Goal: Check status: Check status

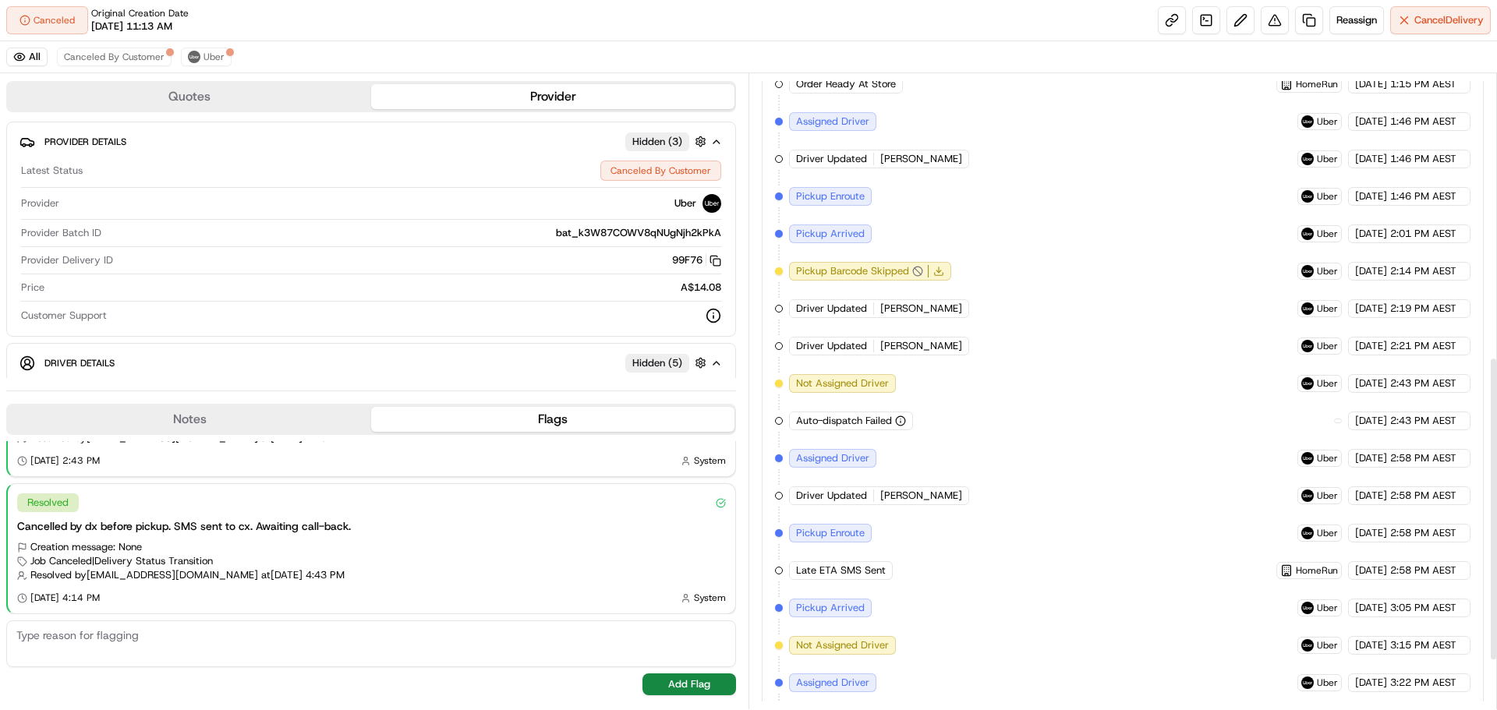
scroll to position [379, 0]
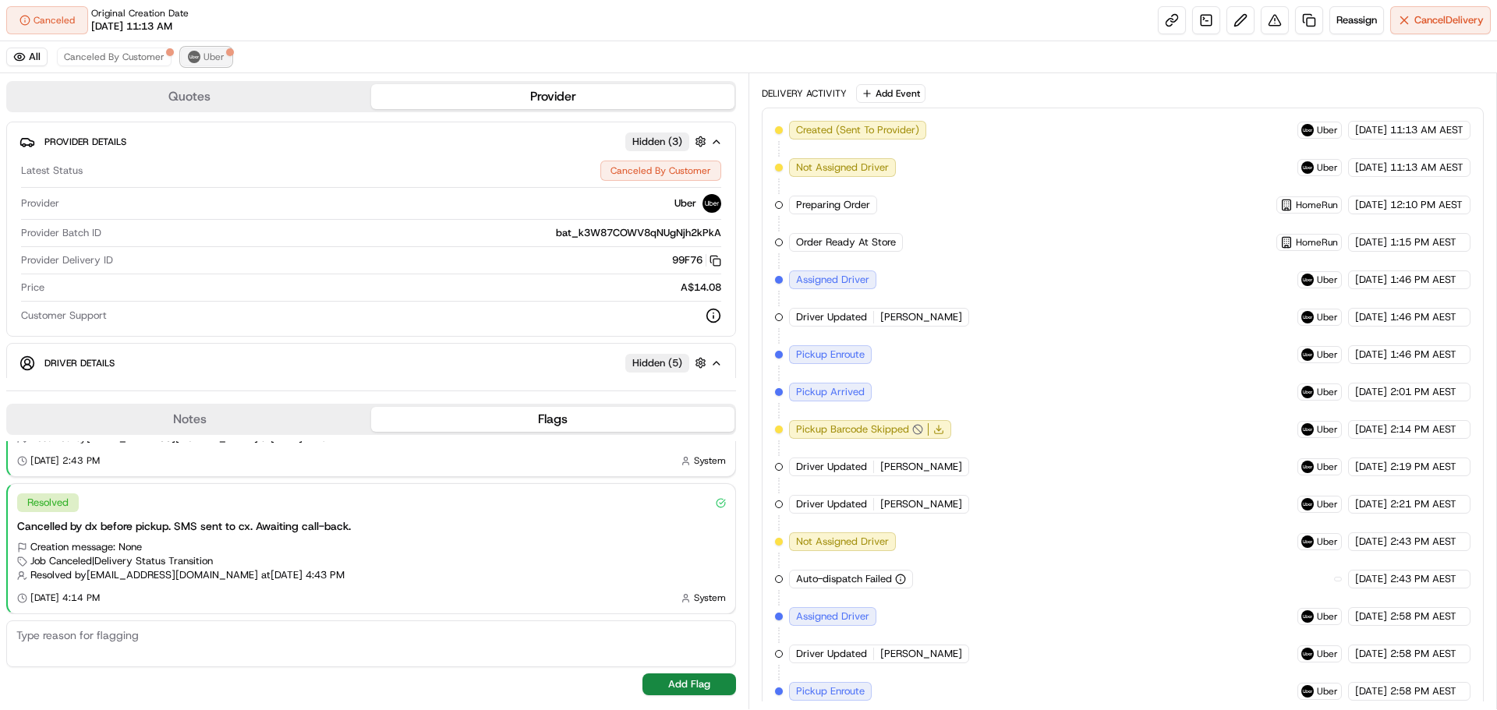
click at [200, 55] on button "Uber" at bounding box center [206, 57] width 51 height 19
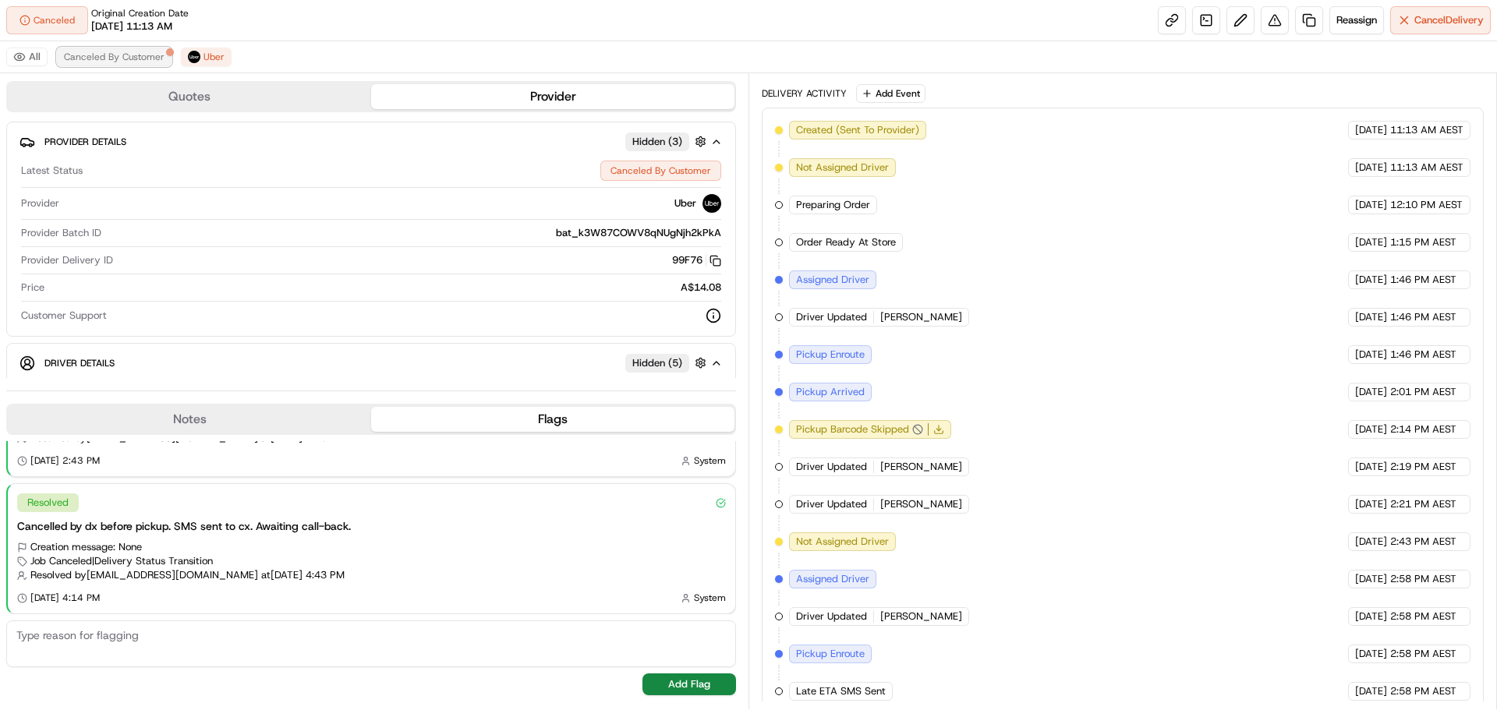
click at [125, 55] on span "Canceled By Customer" at bounding box center [114, 57] width 101 height 12
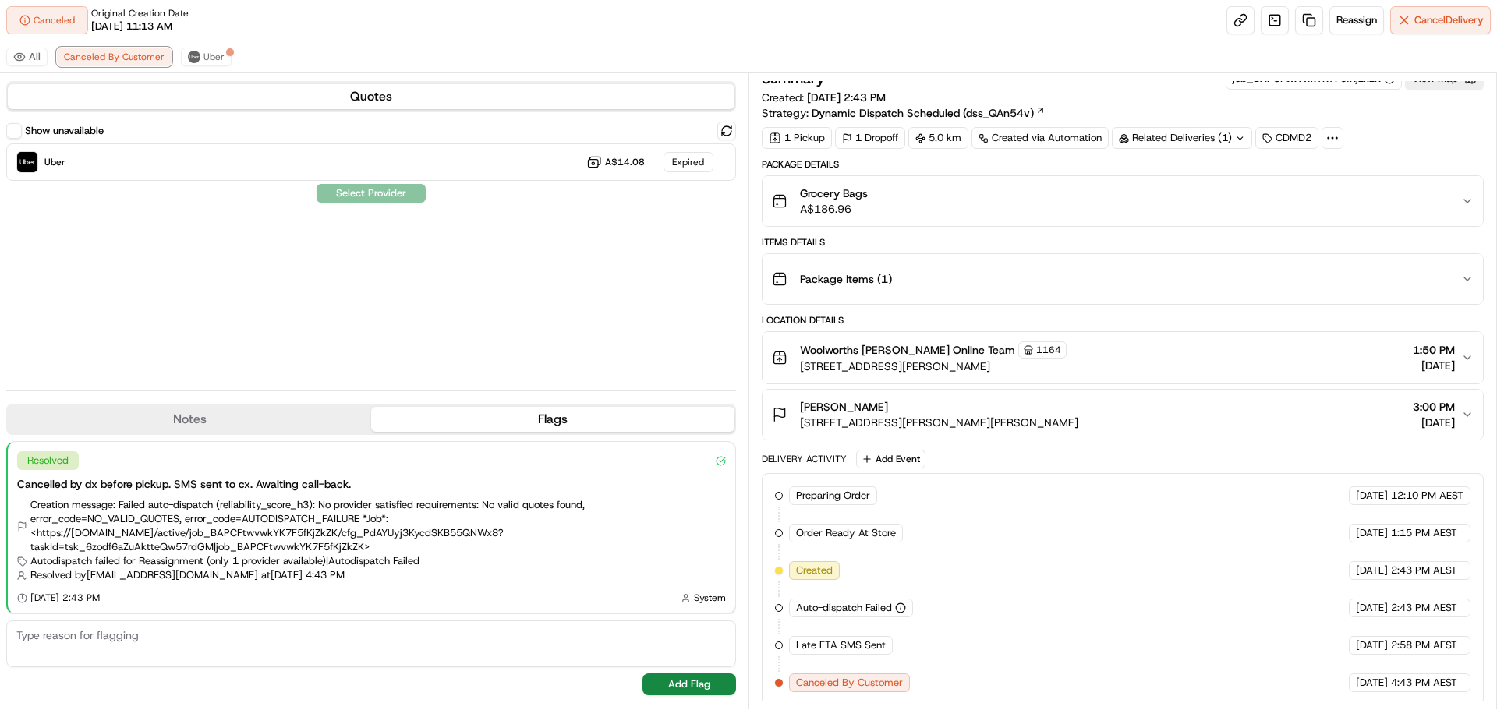
scroll to position [17, 0]
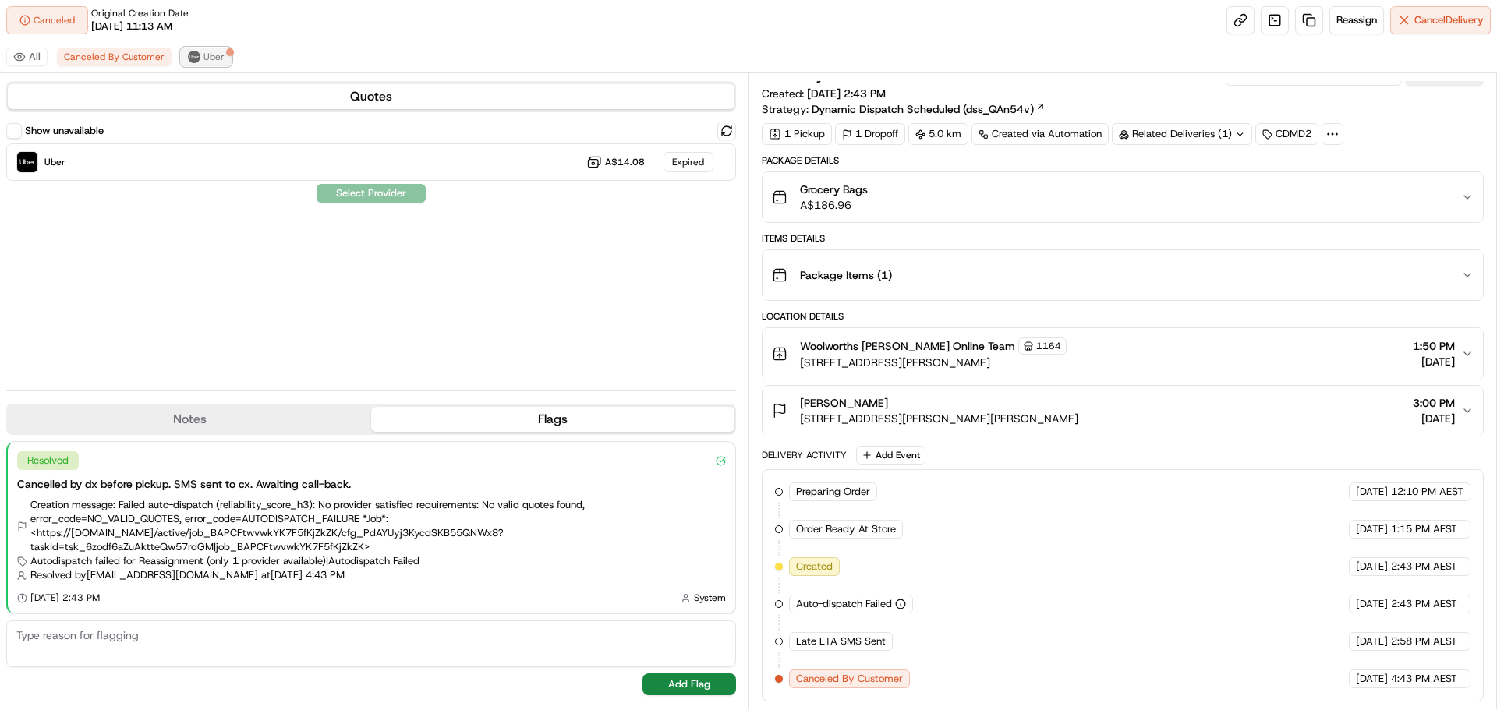
click at [203, 55] on span "Uber" at bounding box center [213, 57] width 21 height 12
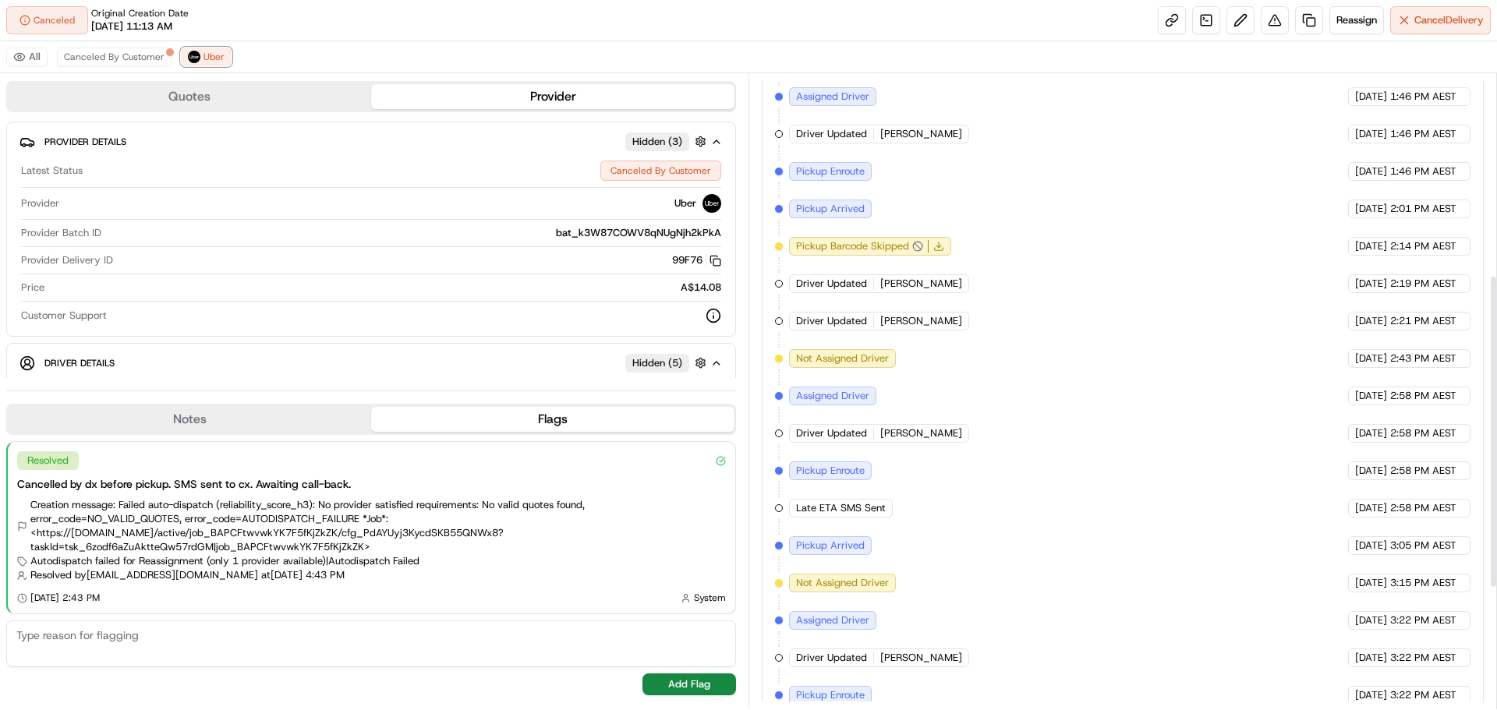
scroll to position [653, 0]
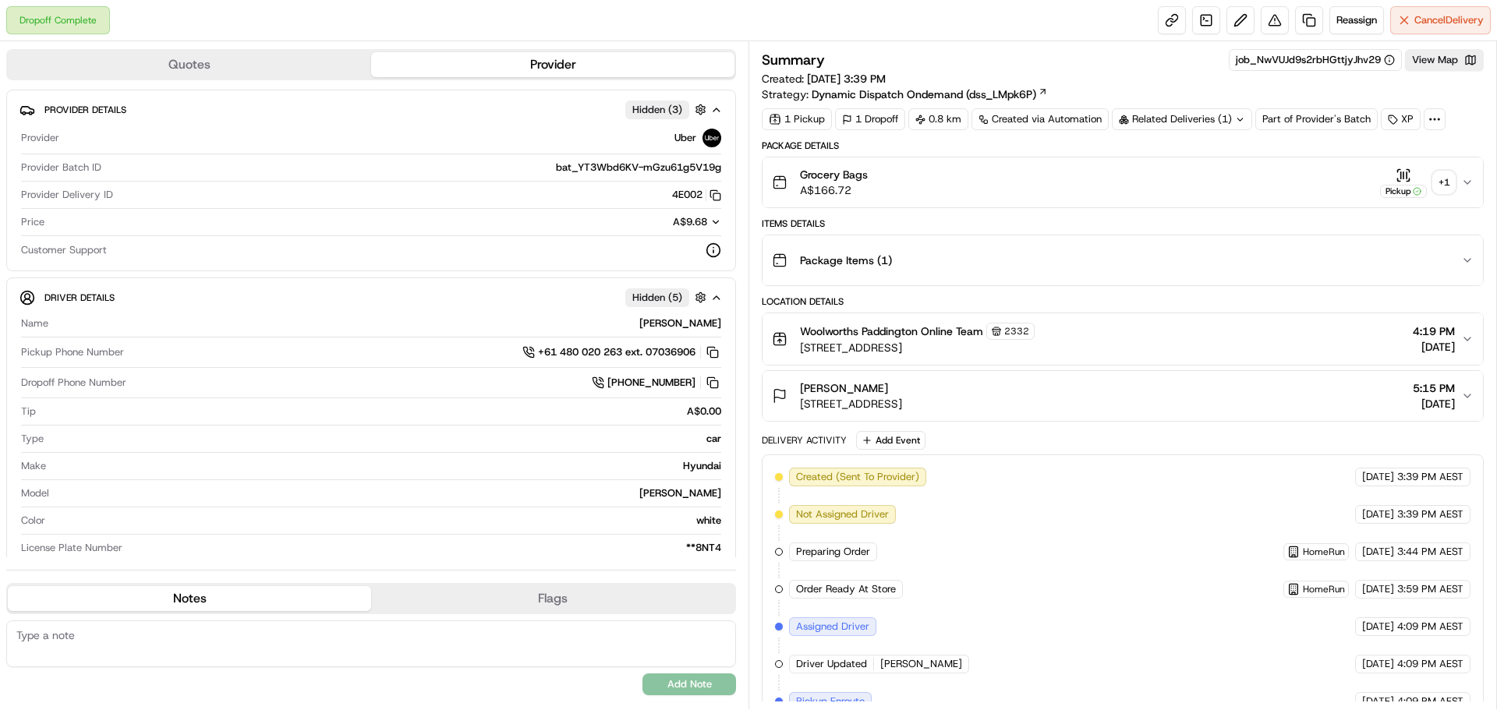
click at [1438, 175] on div "+ 1" at bounding box center [1444, 182] width 22 height 22
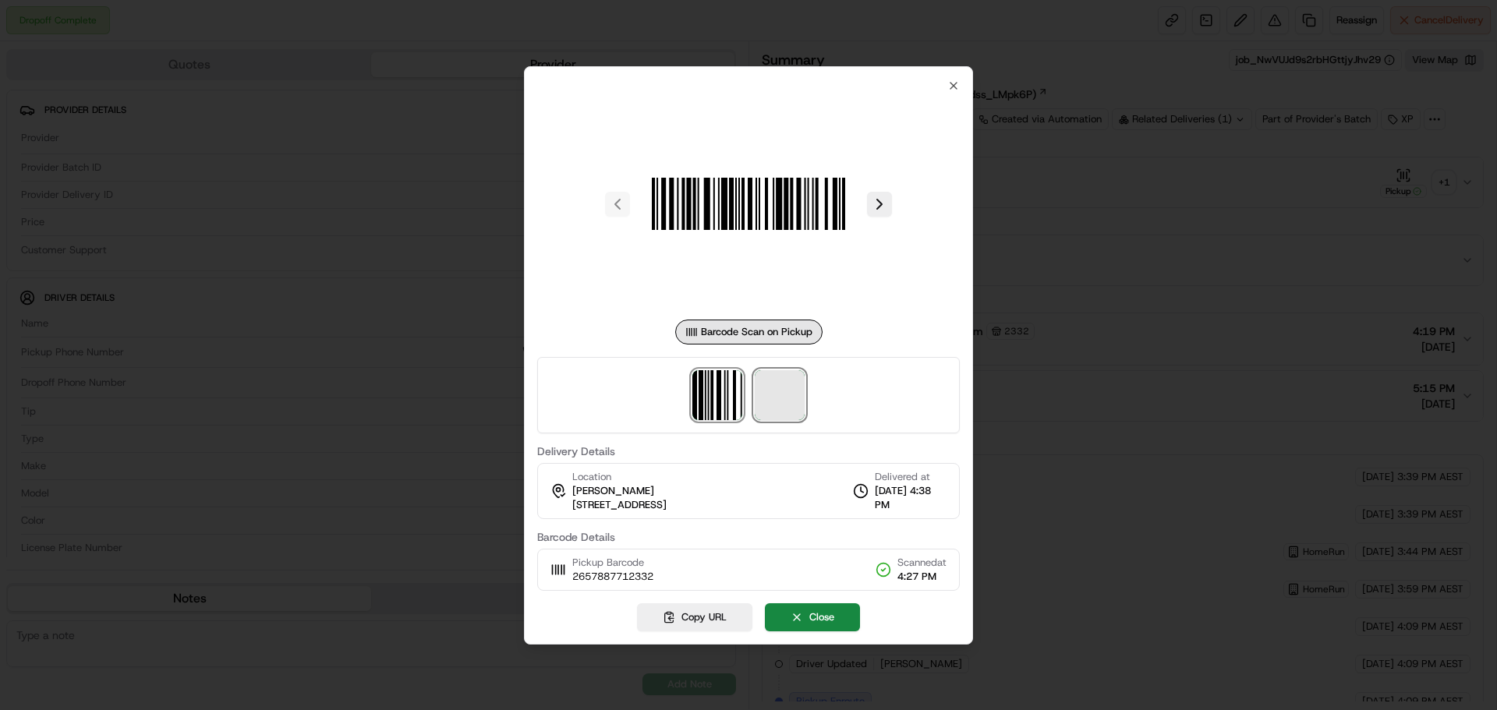
click at [769, 390] on span at bounding box center [780, 395] width 50 height 50
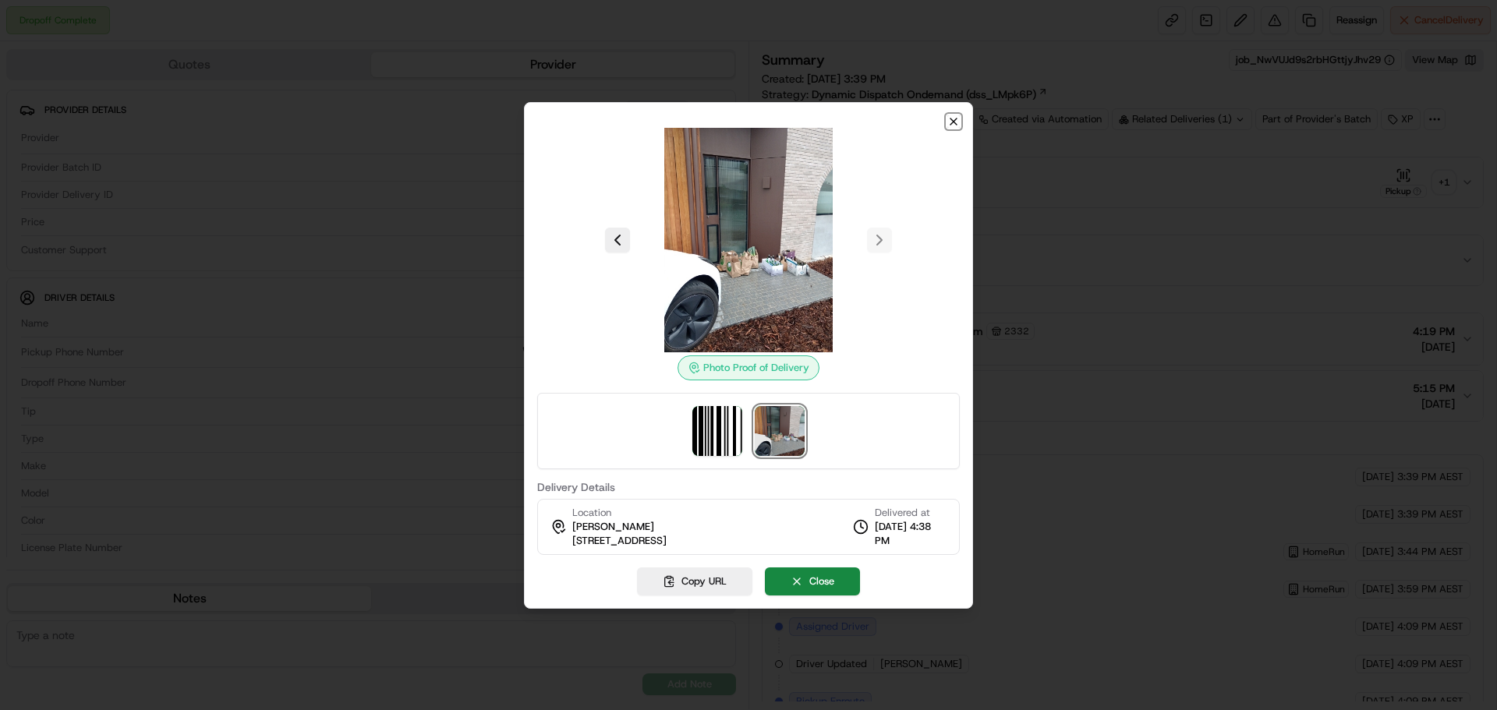
click at [952, 119] on icon "button" at bounding box center [953, 121] width 6 height 6
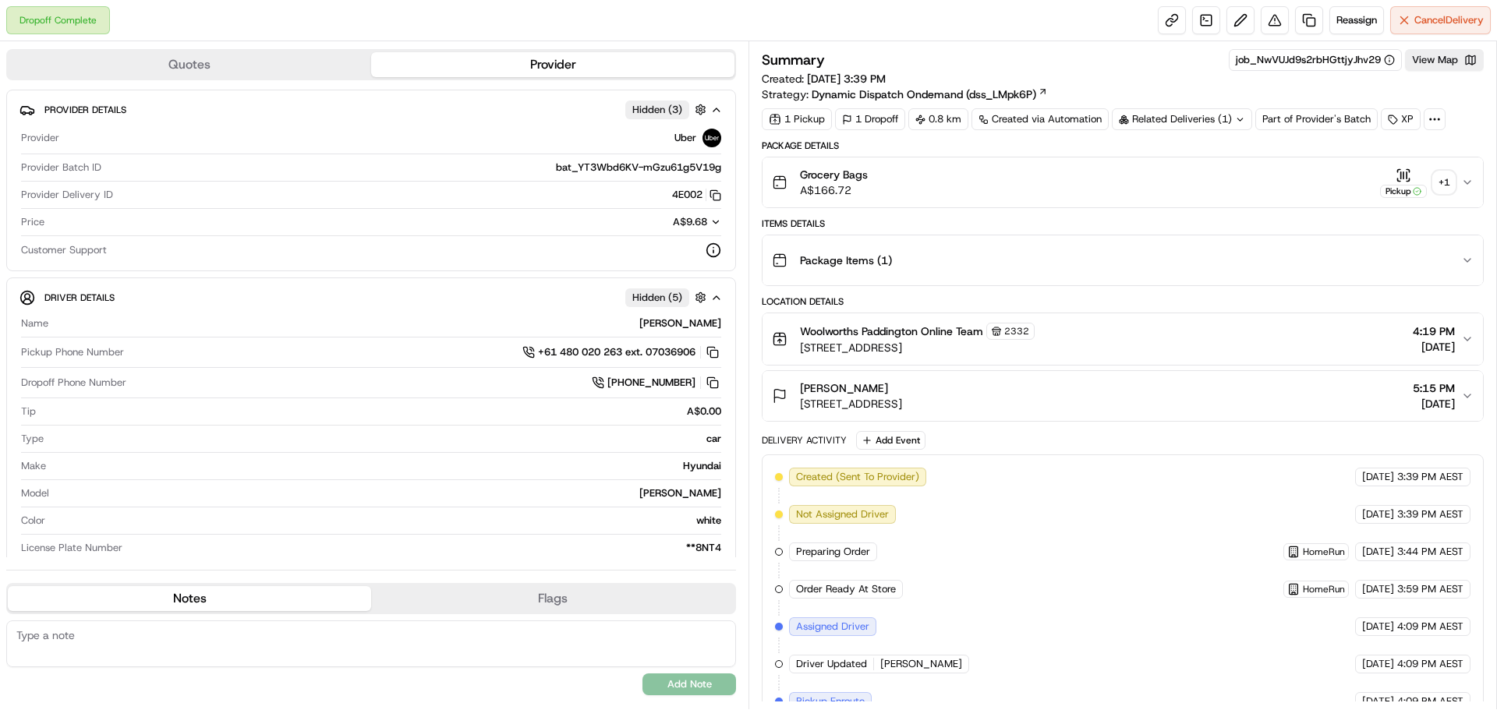
click at [1448, 179] on div "+ 1" at bounding box center [1444, 182] width 22 height 22
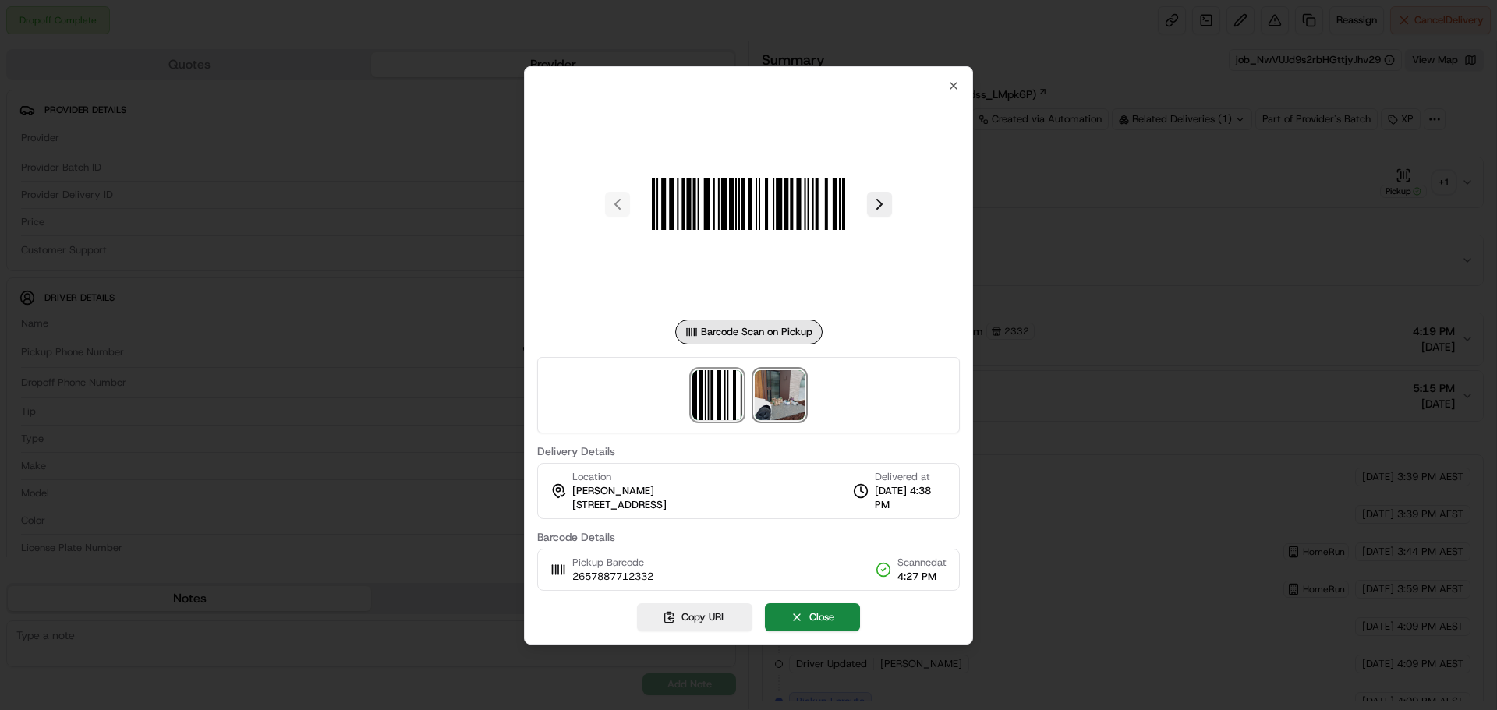
click at [790, 401] on img at bounding box center [780, 395] width 50 height 50
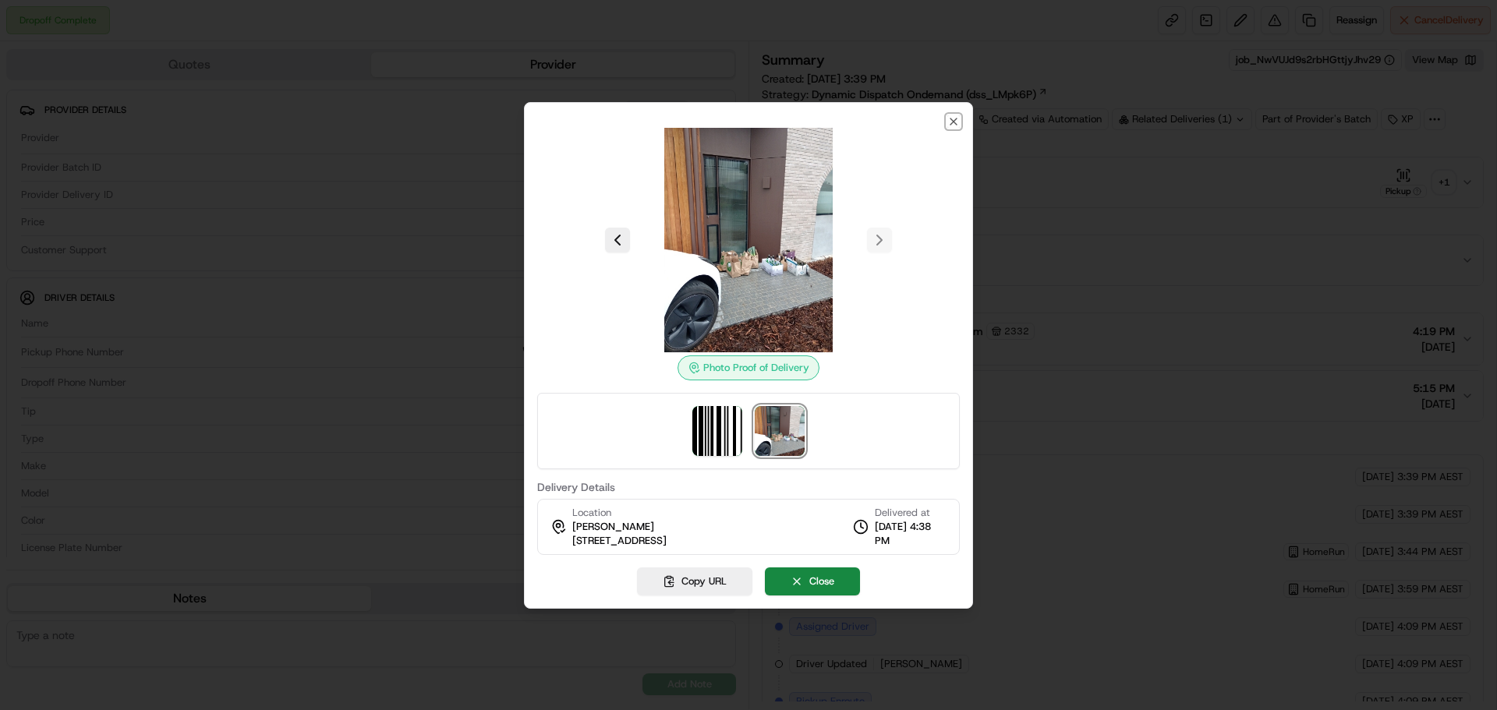
click at [950, 122] on icon "button" at bounding box center [953, 121] width 12 height 12
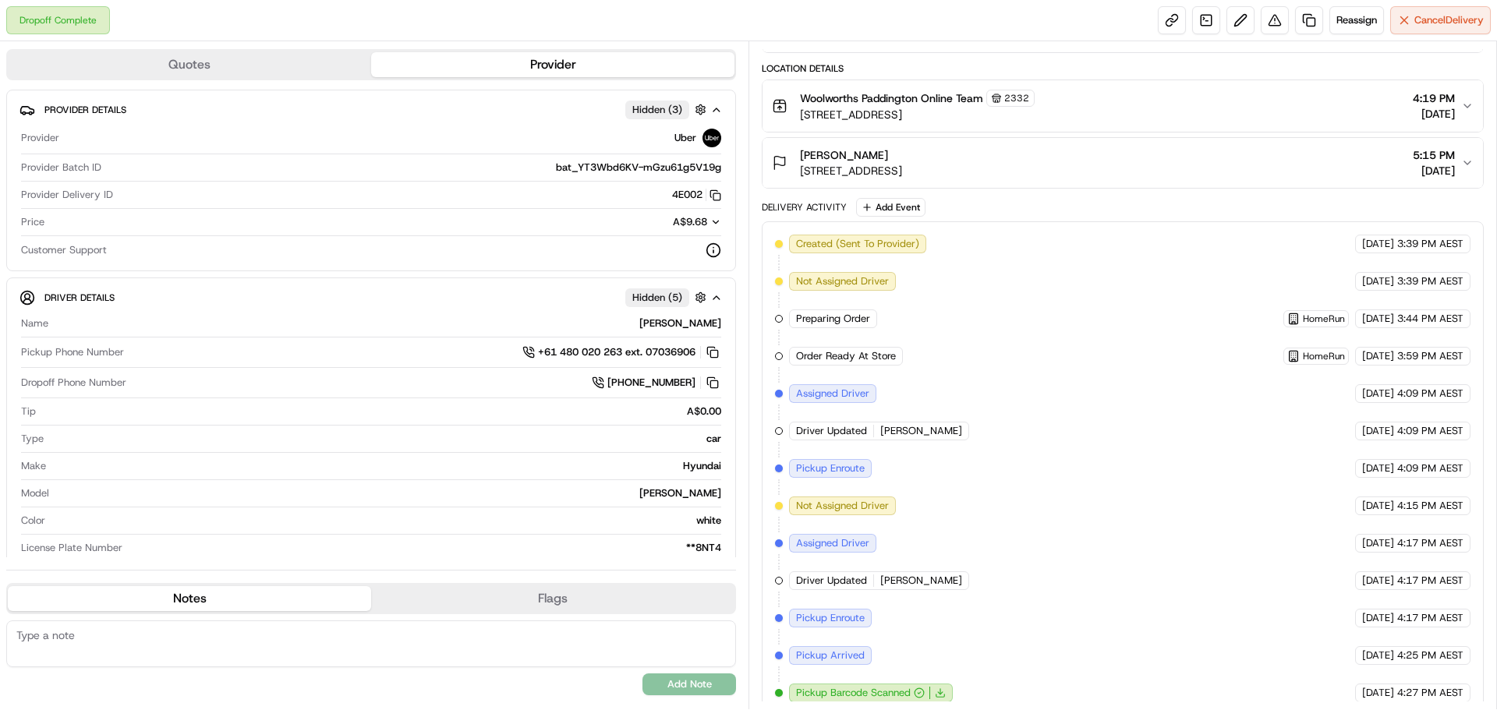
scroll to position [7, 0]
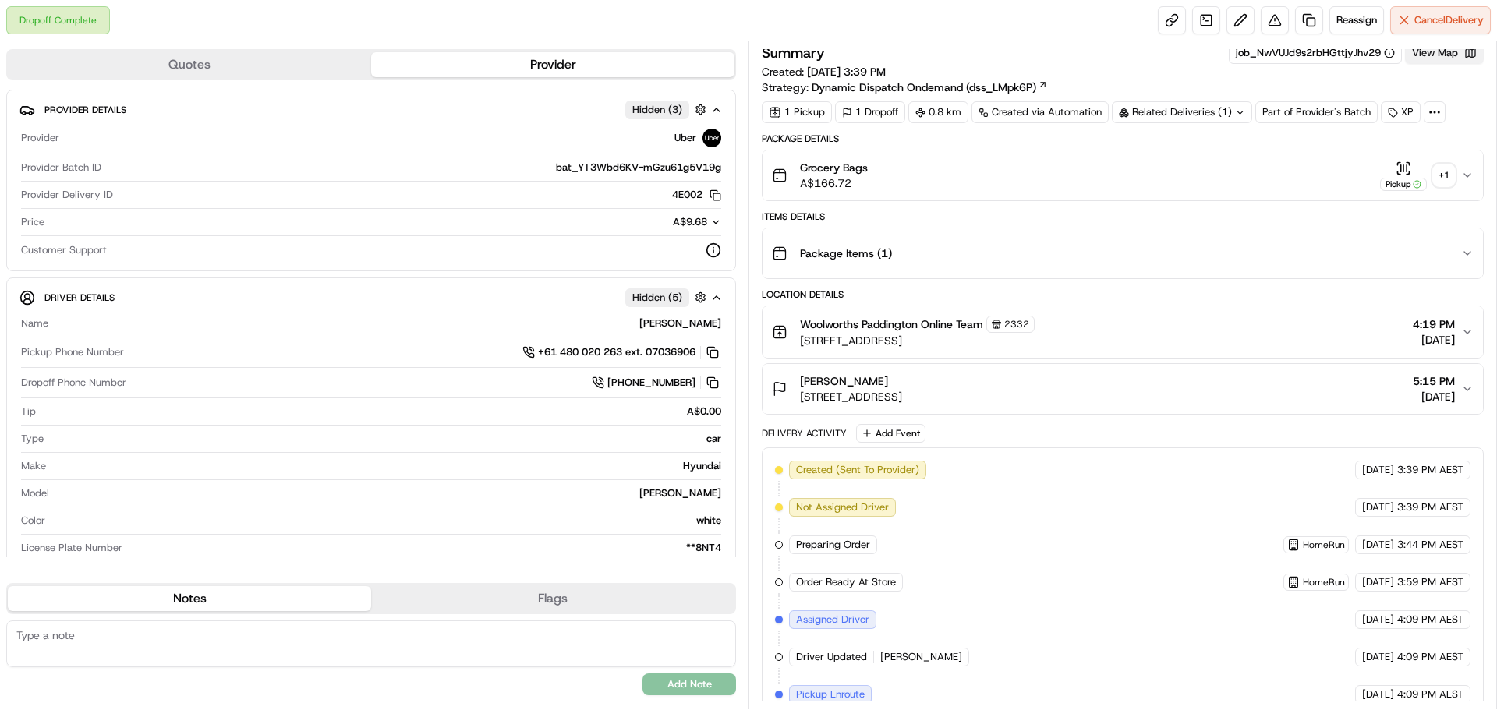
click at [1432, 53] on button "View Map" at bounding box center [1444, 53] width 79 height 22
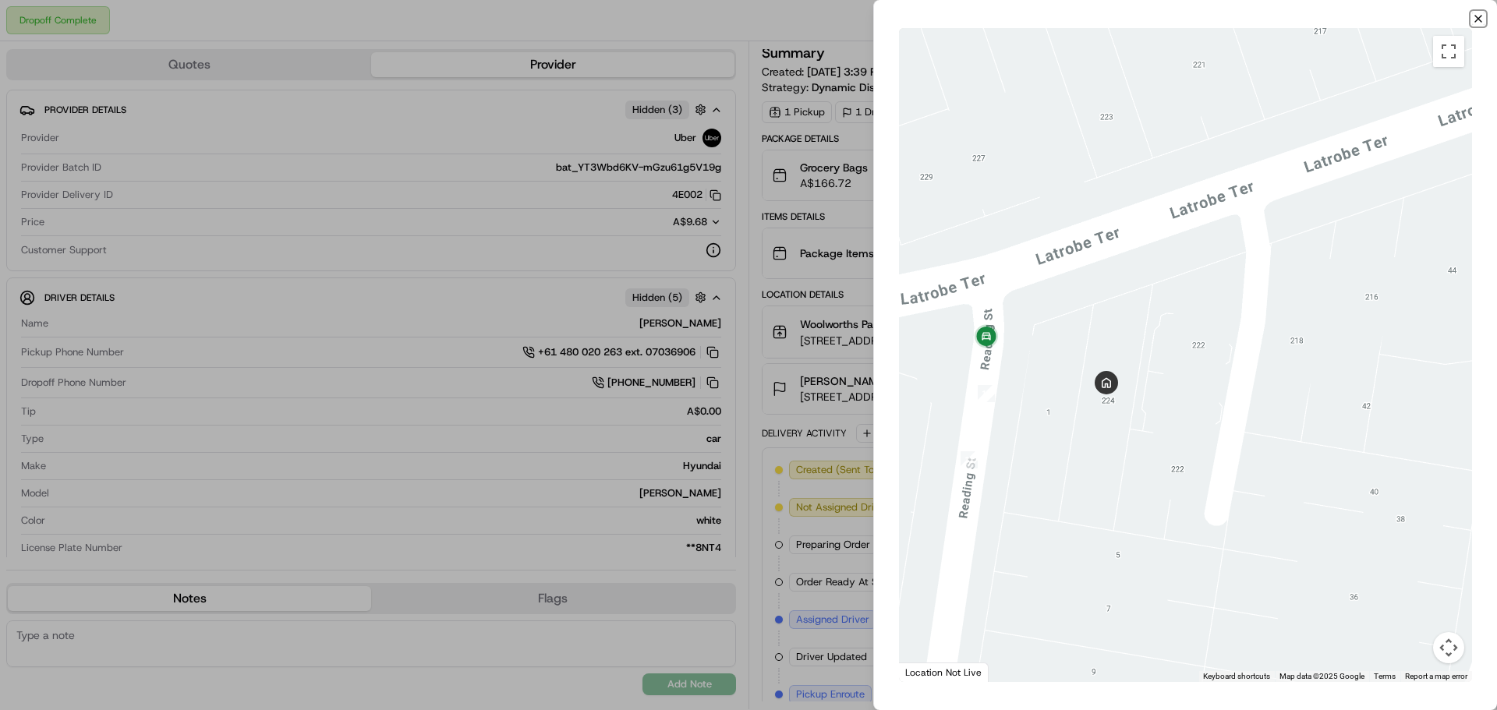
click at [1477, 16] on icon "button" at bounding box center [1478, 18] width 12 height 12
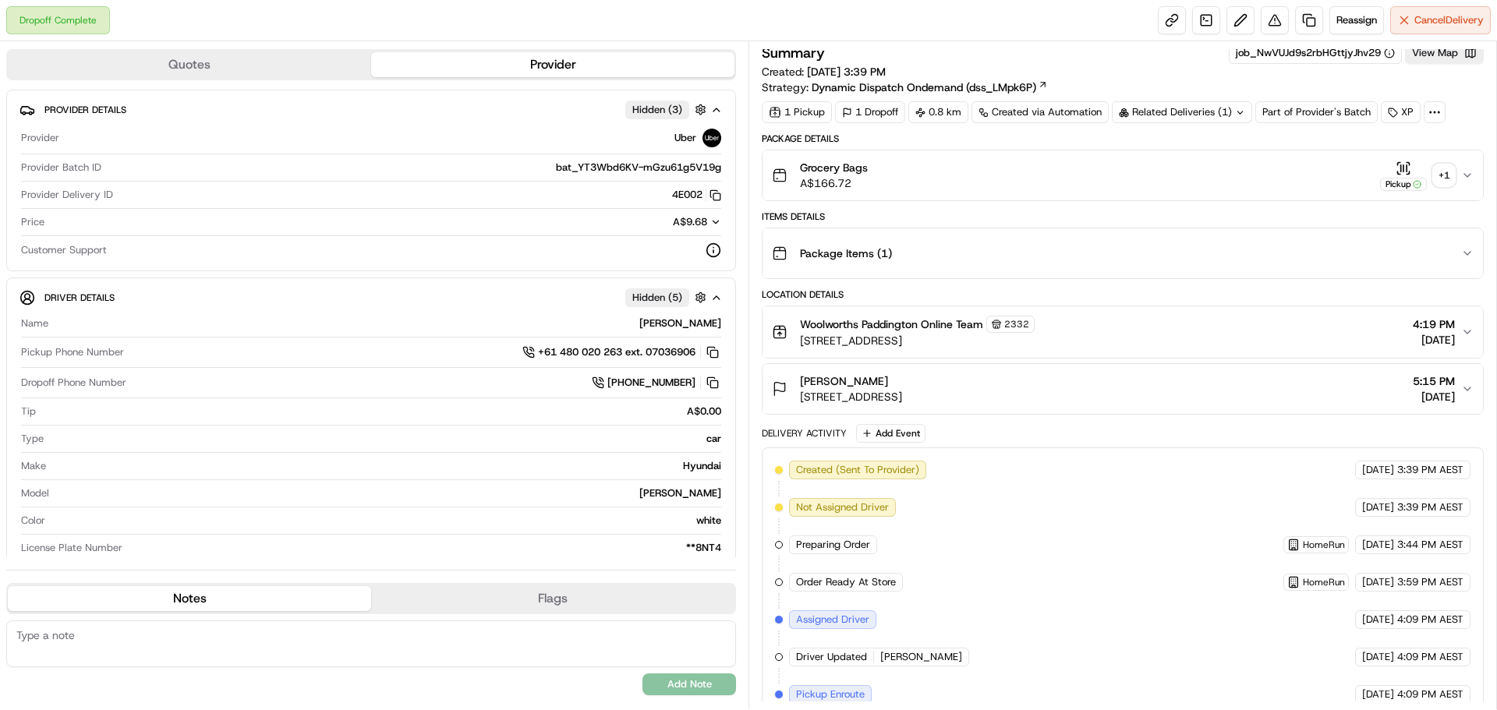
click at [1437, 169] on div "+ 1" at bounding box center [1444, 175] width 22 height 22
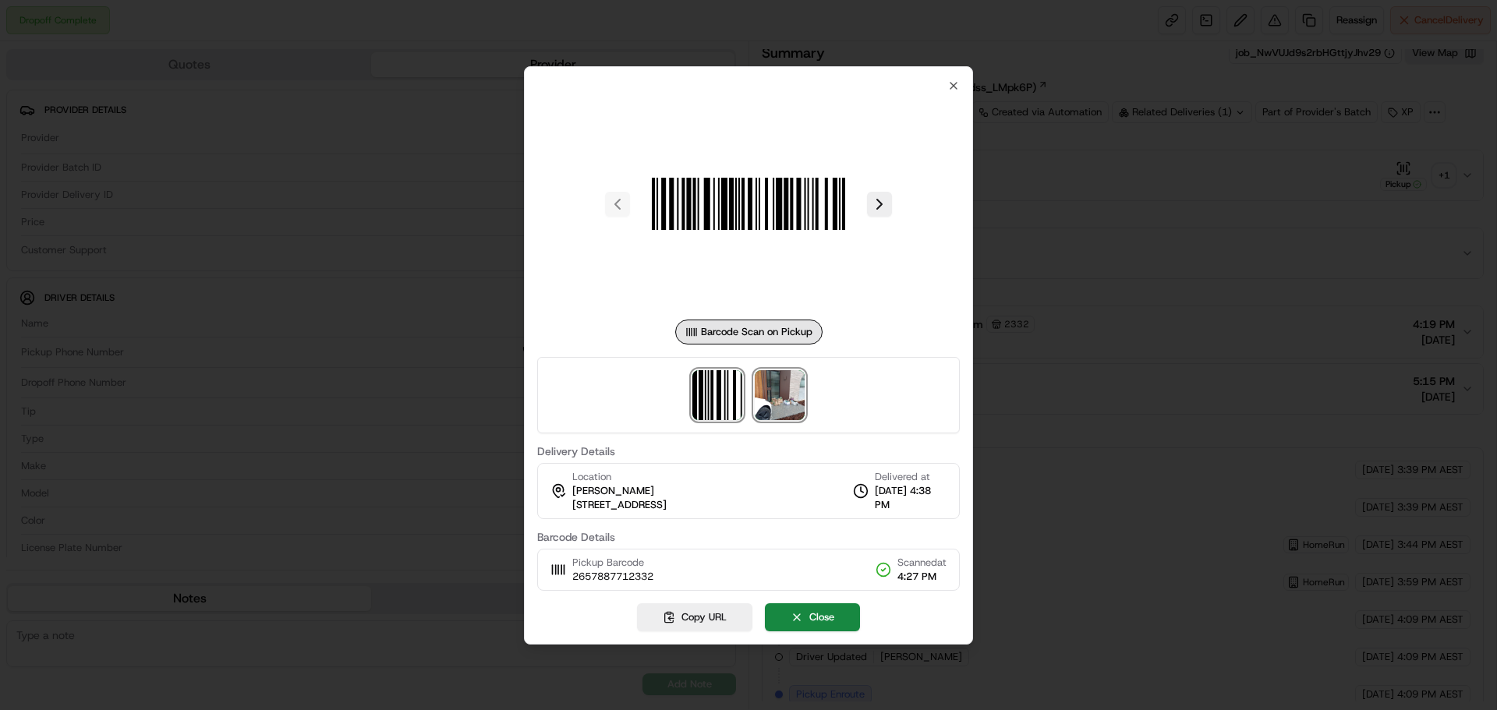
click at [784, 388] on img at bounding box center [780, 395] width 50 height 50
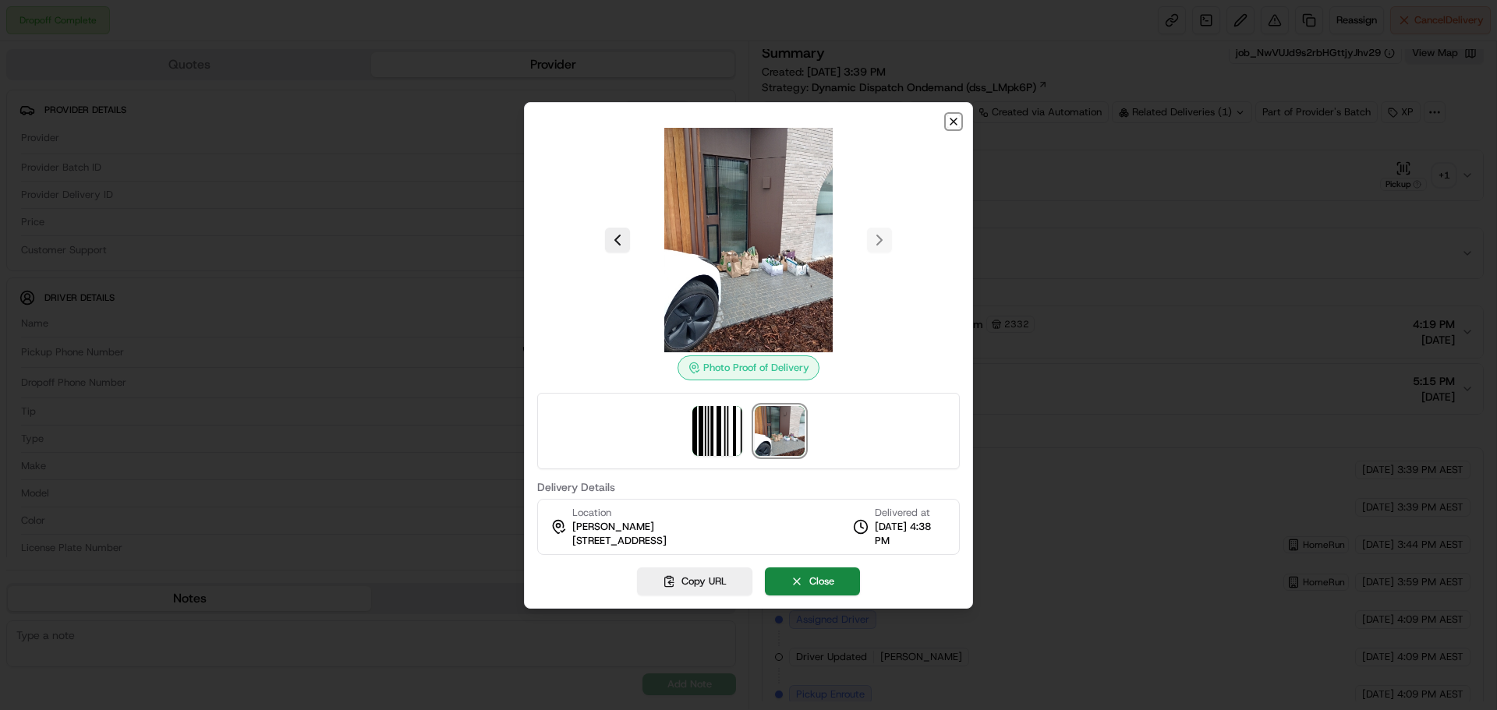
click at [955, 122] on icon "button" at bounding box center [953, 121] width 12 height 12
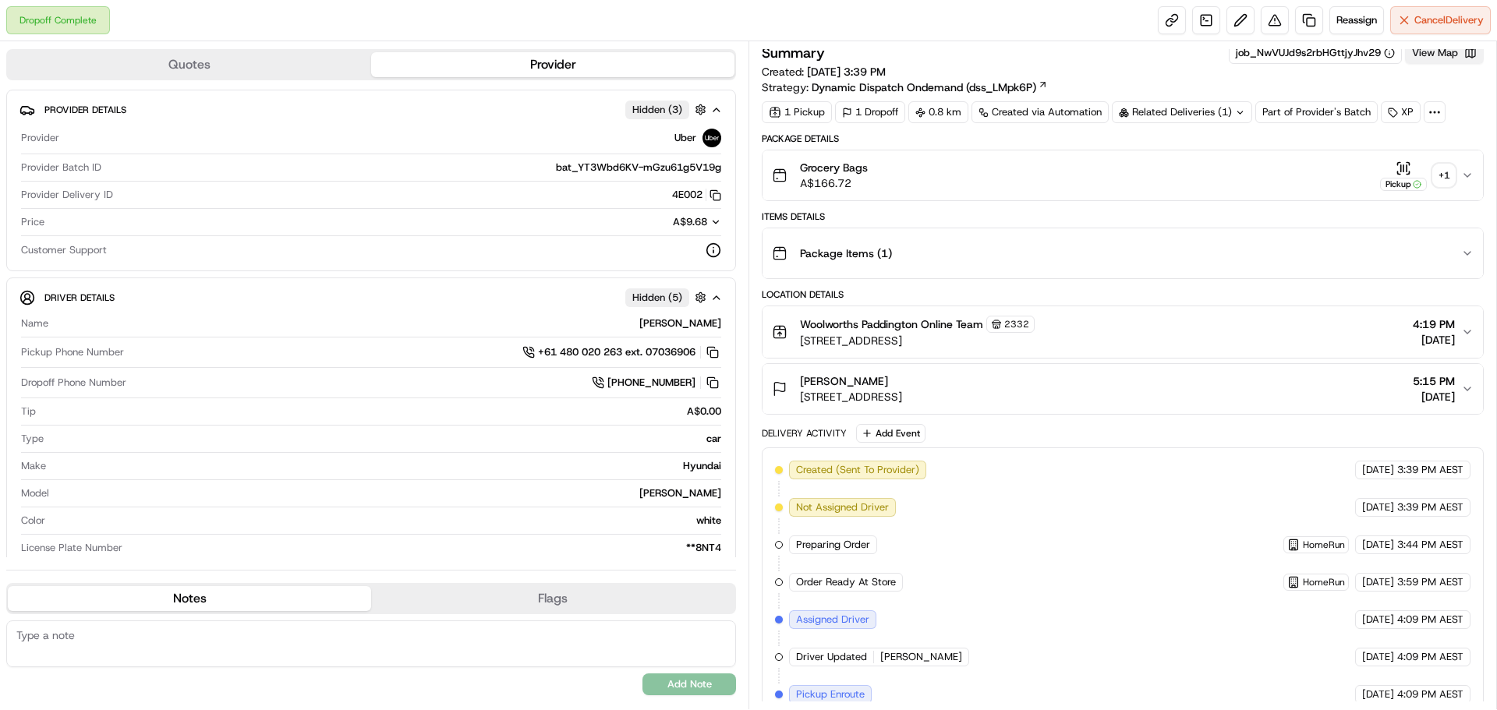
click at [1427, 50] on button "View Map" at bounding box center [1444, 53] width 79 height 22
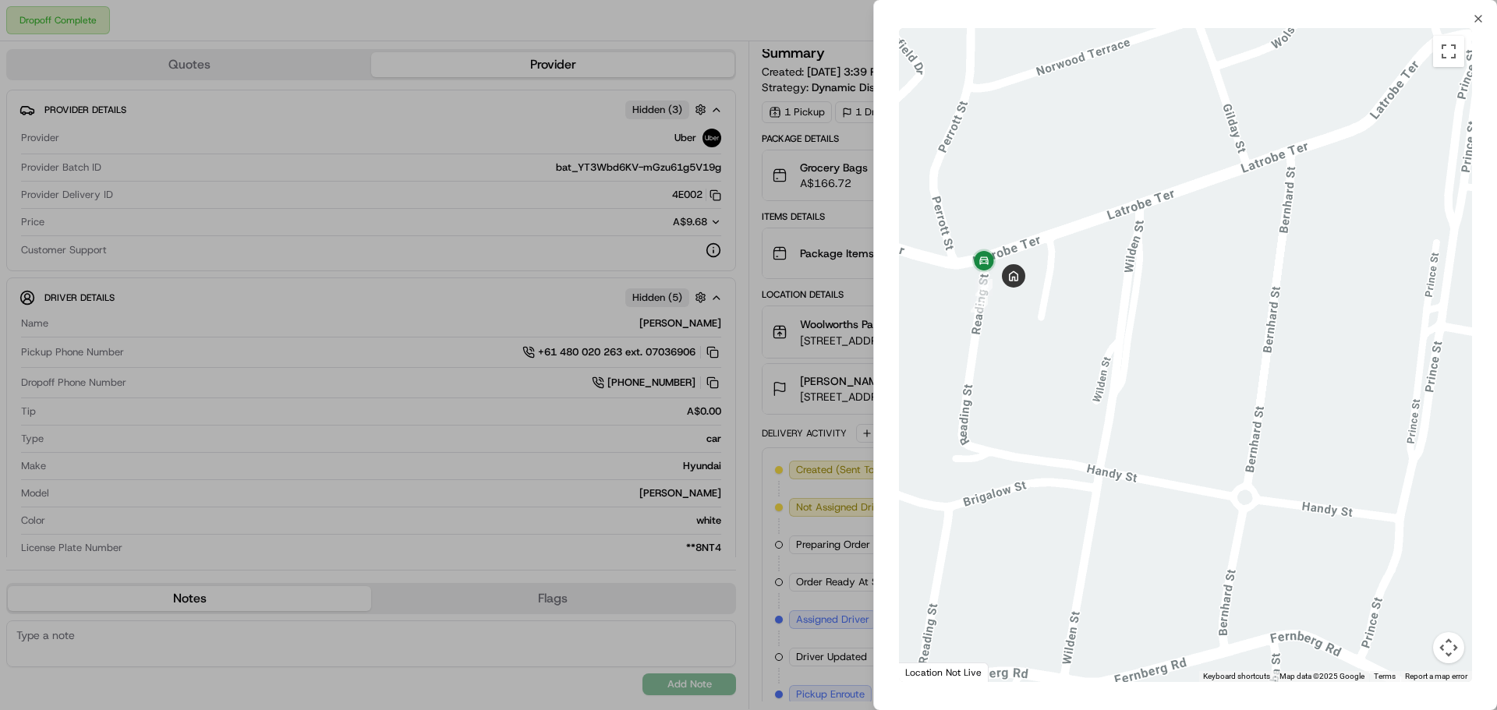
drag, startPoint x: 1065, startPoint y: 350, endPoint x: 1166, endPoint y: 386, distance: 107.5
click at [1169, 387] on div at bounding box center [1185, 355] width 573 height 654
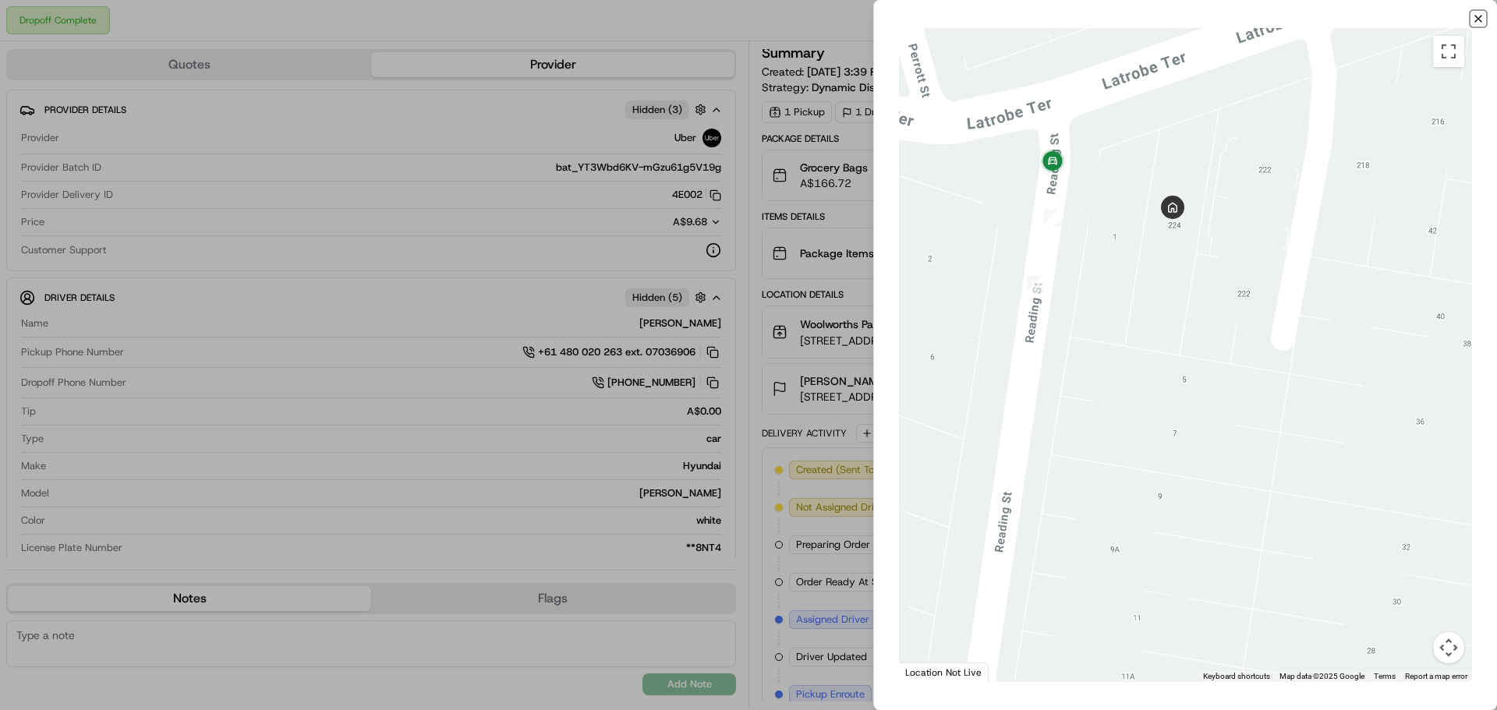
click at [1480, 15] on icon "button" at bounding box center [1478, 18] width 12 height 12
